Goal: Task Accomplishment & Management: Complete application form

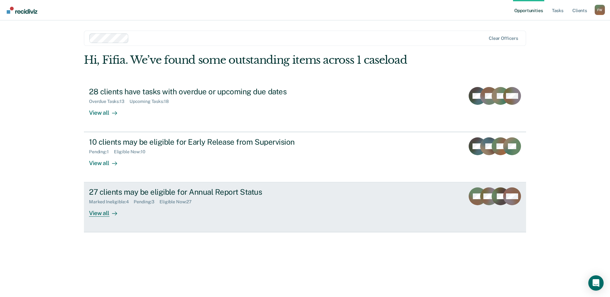
click at [163, 198] on div "Marked Ineligible : 4 Pending : 3 Eligible Now : 27" at bounding box center [201, 201] width 224 height 8
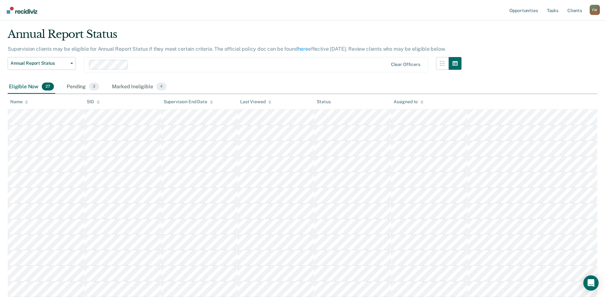
scroll to position [32, 0]
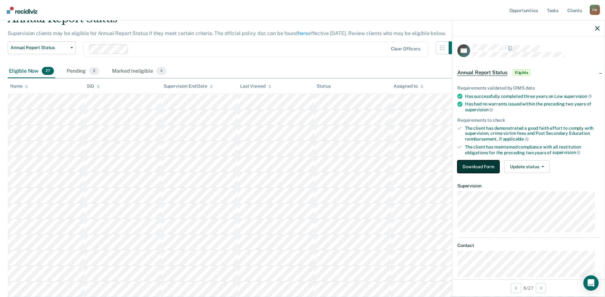
click at [486, 162] on button "Download Form" at bounding box center [478, 166] width 42 height 13
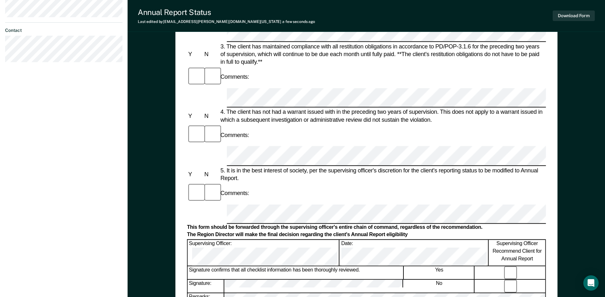
scroll to position [303, 0]
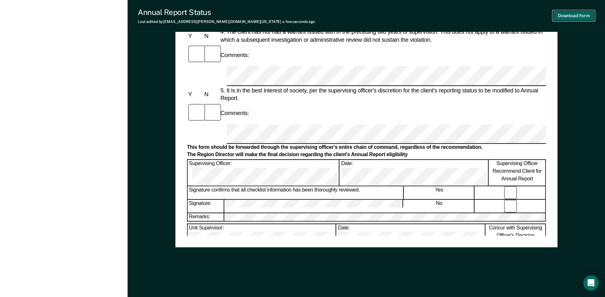
click at [574, 19] on button "Download Form" at bounding box center [574, 16] width 42 height 11
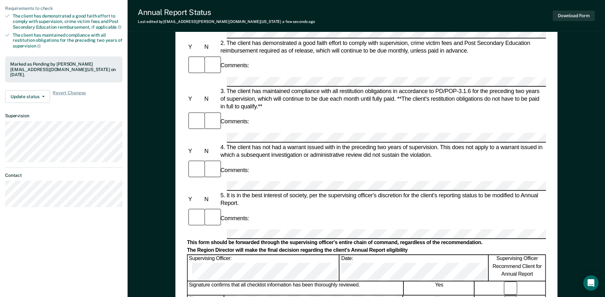
scroll to position [112, 0]
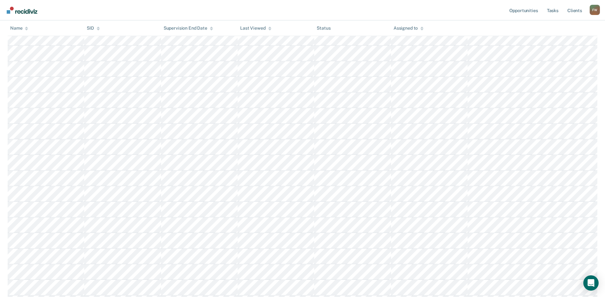
scroll to position [128, 0]
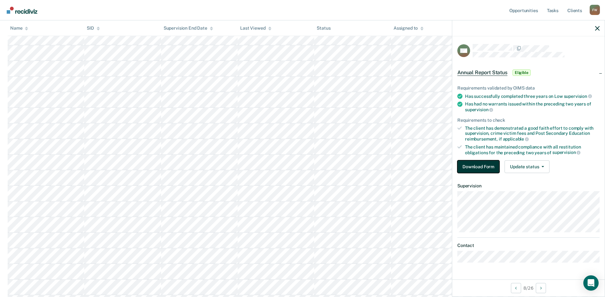
click at [466, 166] on button "Download Form" at bounding box center [478, 166] width 42 height 13
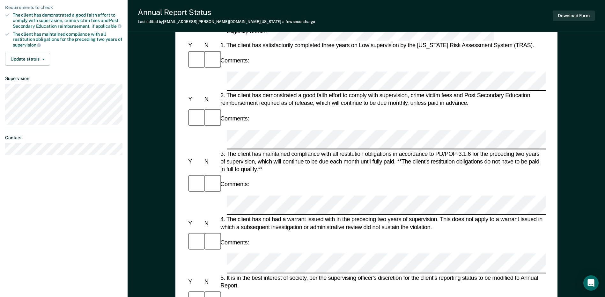
scroll to position [96, 0]
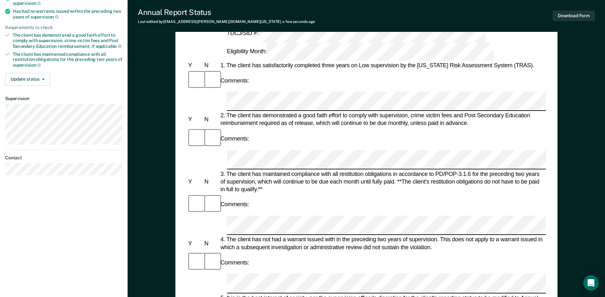
click at [288, 252] on div "Comments:" at bounding box center [366, 262] width 359 height 21
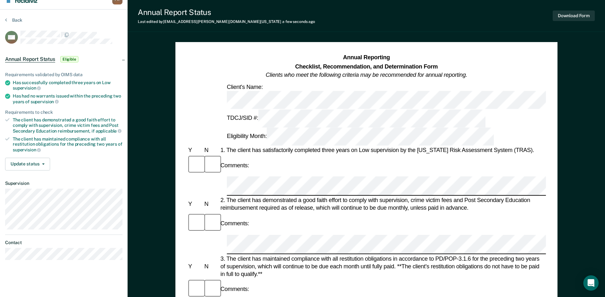
scroll to position [0, 0]
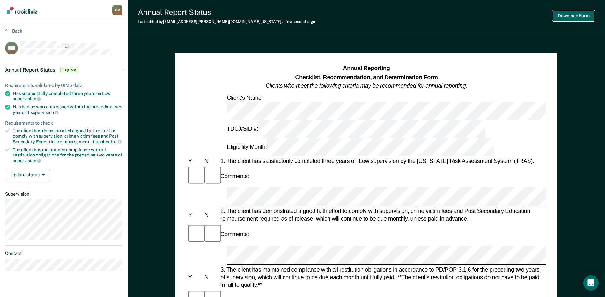
click at [572, 18] on button "Download Form" at bounding box center [574, 16] width 42 height 11
